Goal: Browse casually

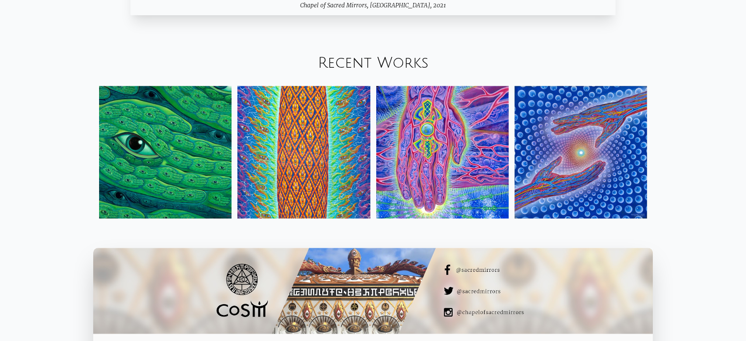
scroll to position [1154, 0]
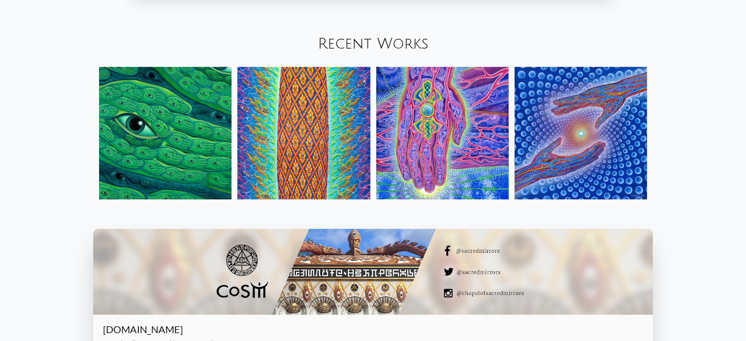
click at [179, 113] on img at bounding box center [165, 133] width 132 height 132
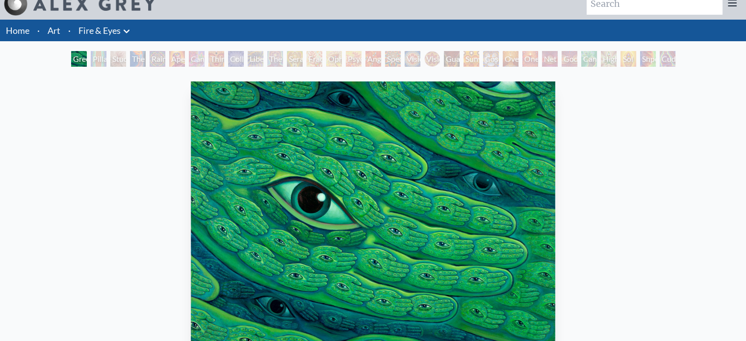
scroll to position [11, 0]
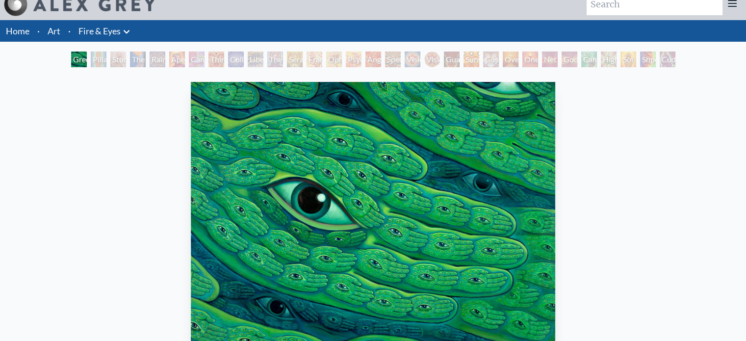
click at [81, 58] on div "Green Hand" at bounding box center [79, 60] width 16 height 16
click at [92, 59] on div "Pillar of Awareness" at bounding box center [99, 60] width 16 height 16
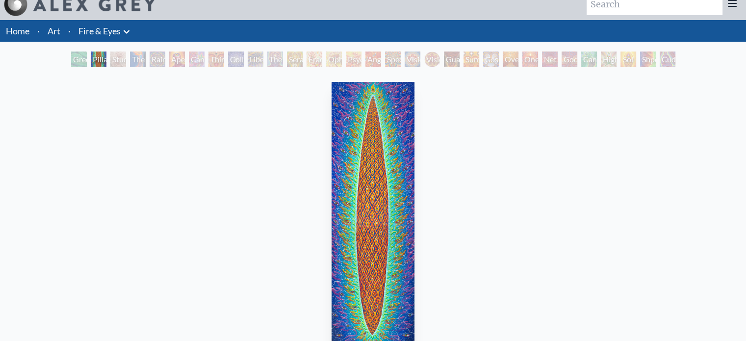
click at [110, 61] on div "Study for the Great Turn" at bounding box center [118, 60] width 16 height 16
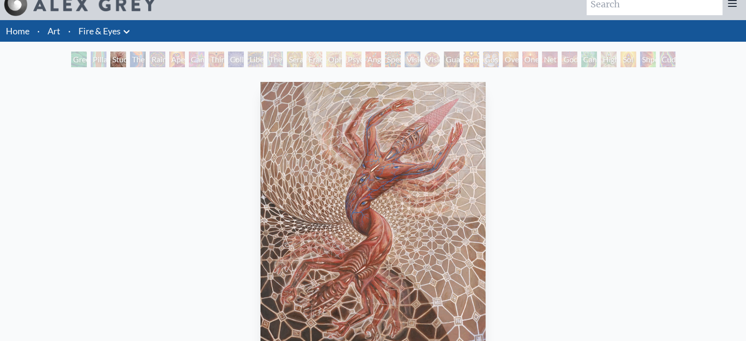
click at [136, 60] on div "The Torch" at bounding box center [138, 60] width 16 height 16
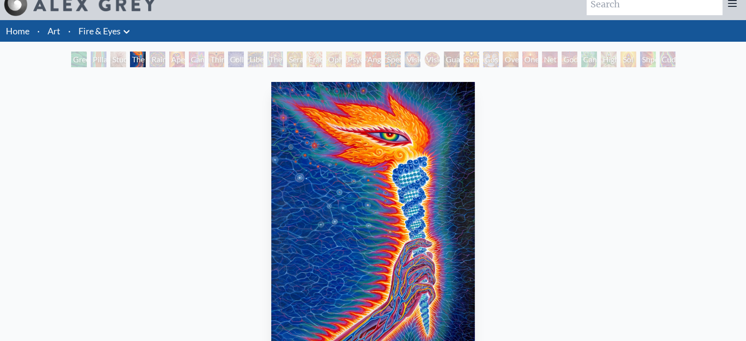
click at [160, 57] on div "Rainbow Eye Ripple" at bounding box center [158, 60] width 16 height 16
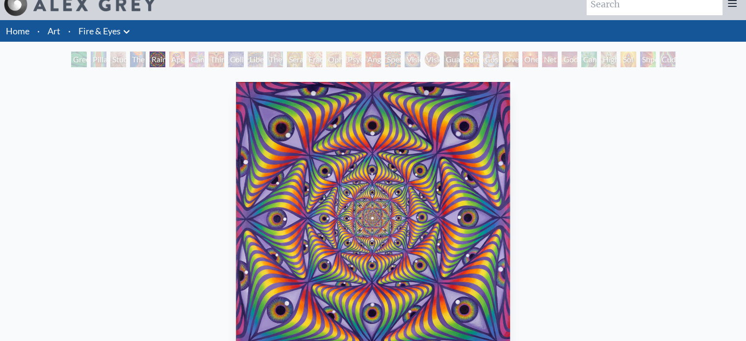
click at [200, 62] on div "Cannabis Sutra" at bounding box center [197, 60] width 16 height 16
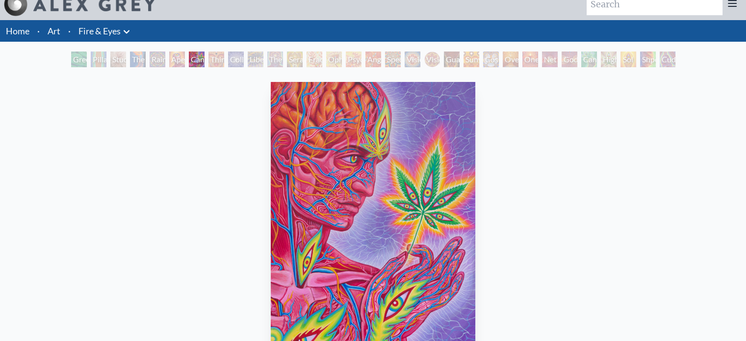
click at [237, 62] on div "Collective Vision" at bounding box center [236, 60] width 16 height 16
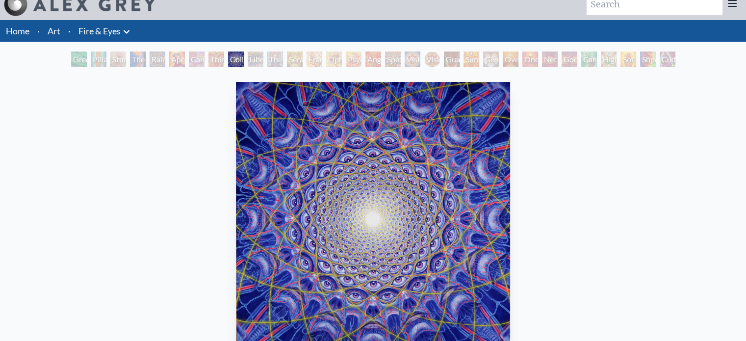
click at [267, 61] on div "The Seer" at bounding box center [275, 60] width 16 height 16
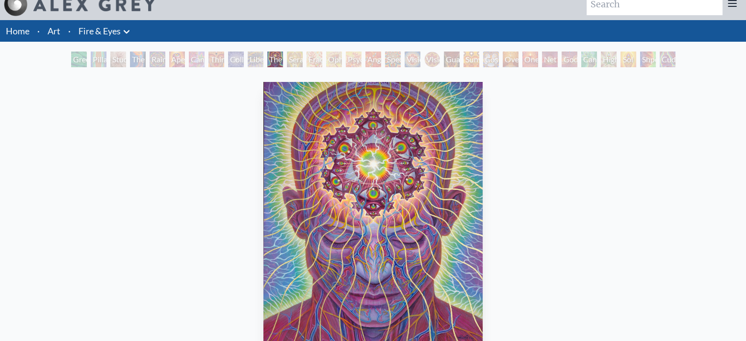
click at [303, 58] on div "Seraphic Transport Docking on the Third Eye" at bounding box center [295, 60] width 16 height 16
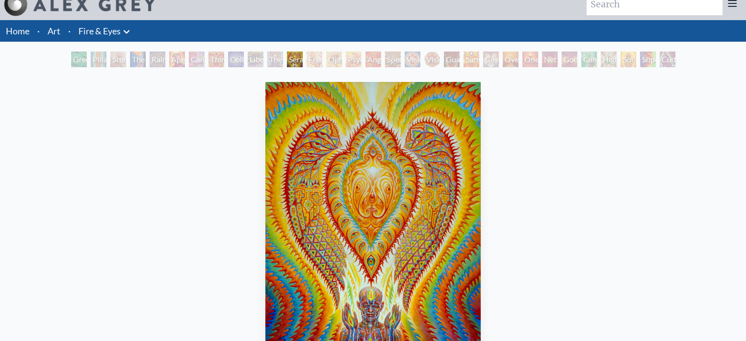
click at [389, 56] on div "Spectral Lotus" at bounding box center [393, 60] width 16 height 16
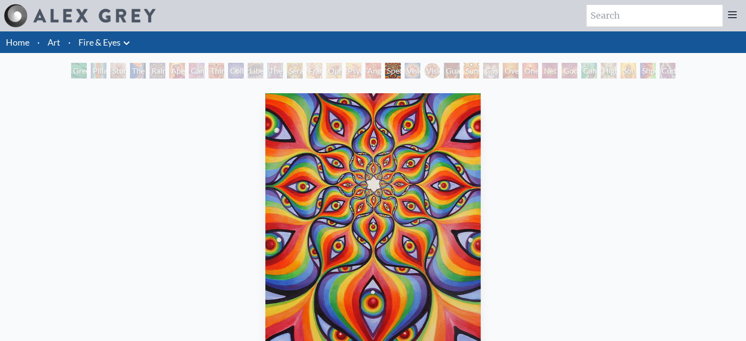
click at [415, 68] on div "Vision Crystal" at bounding box center [413, 71] width 16 height 16
